Goal: Navigation & Orientation: Find specific page/section

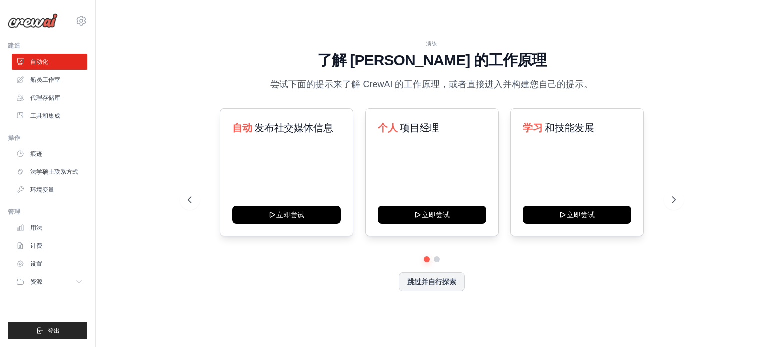
click at [157, 83] on div "演练 了解 [PERSON_NAME] 的工作原理 尝试下面的提示来了解 [PERSON_NAME] 的工作原理，或者直接进入并构建您自己的提示。 自动 发布…" at bounding box center [432, 173] width 640 height 327
click at [67, 77] on link "船员工作室" at bounding box center [50, 80] width 75 height 16
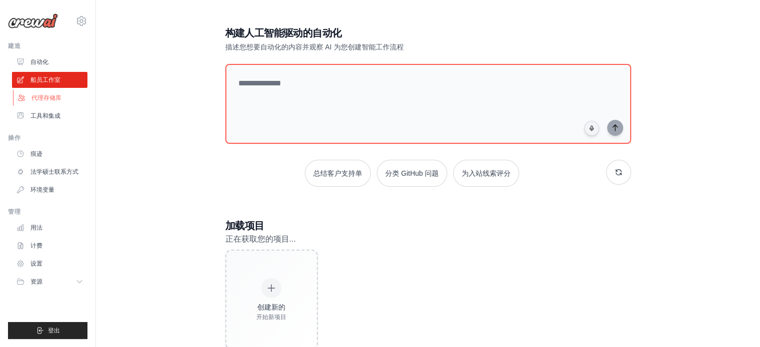
click at [54, 99] on font "代理存储库" at bounding box center [46, 97] width 30 height 7
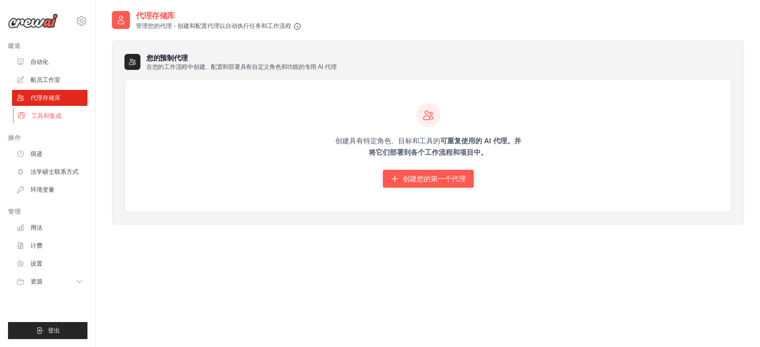
click at [57, 118] on font "工具和集成" at bounding box center [46, 115] width 30 height 7
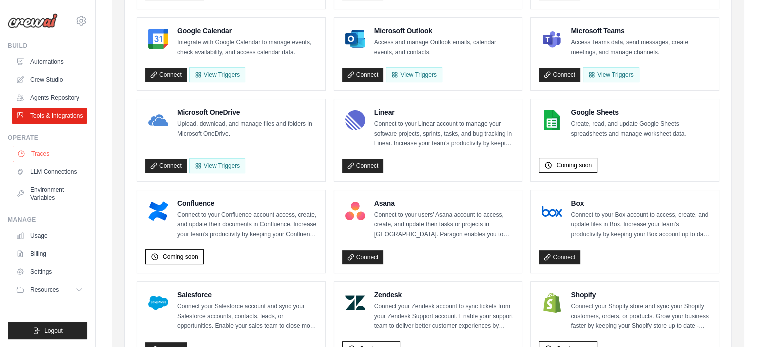
scroll to position [200, 0]
